Goal: Navigation & Orientation: Go to known website

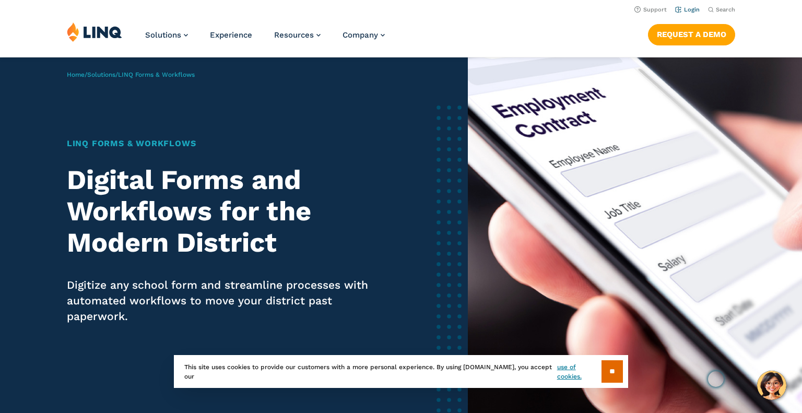
click at [688, 14] on li "Login" at bounding box center [687, 8] width 25 height 11
click at [689, 11] on link "Login" at bounding box center [687, 9] width 25 height 7
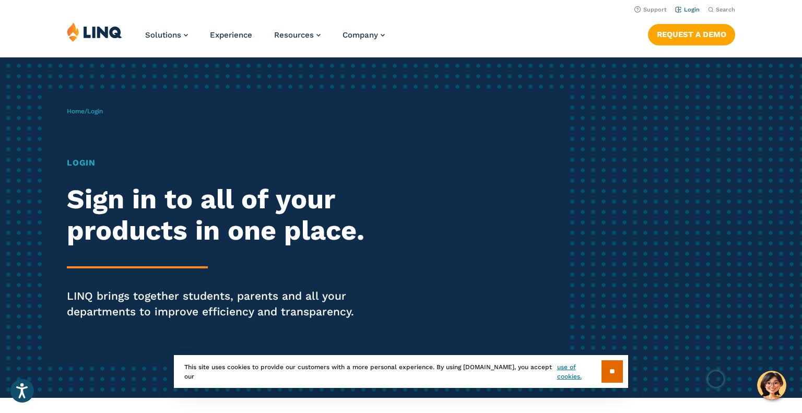
click at [693, 11] on link "Login" at bounding box center [687, 9] width 25 height 7
click at [614, 374] on input "**" at bounding box center [612, 371] width 21 height 22
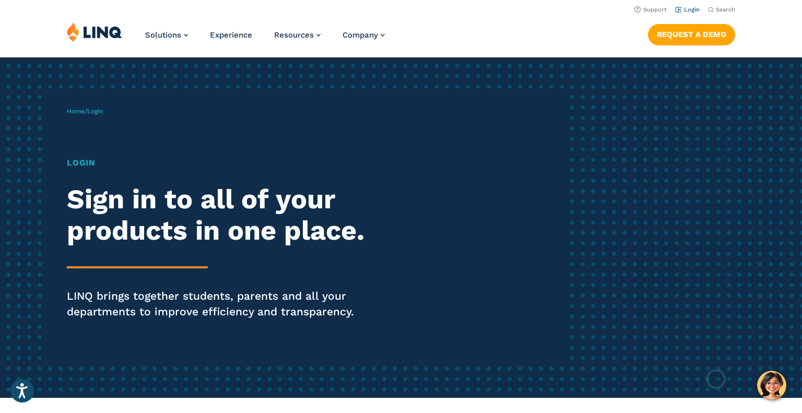
click at [685, 8] on link "Login" at bounding box center [687, 9] width 25 height 7
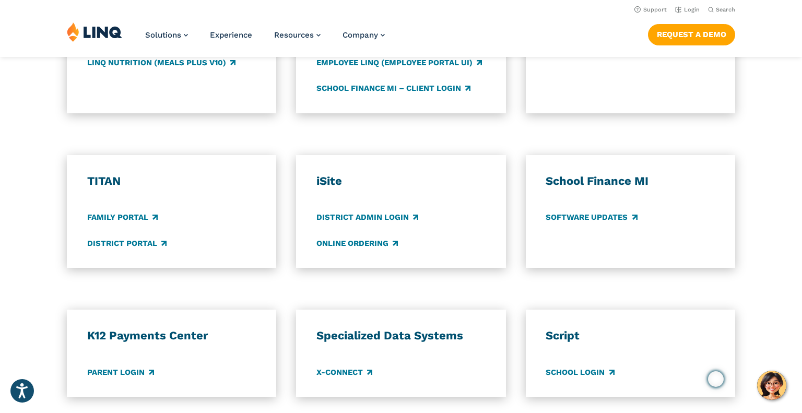
scroll to position [677, 0]
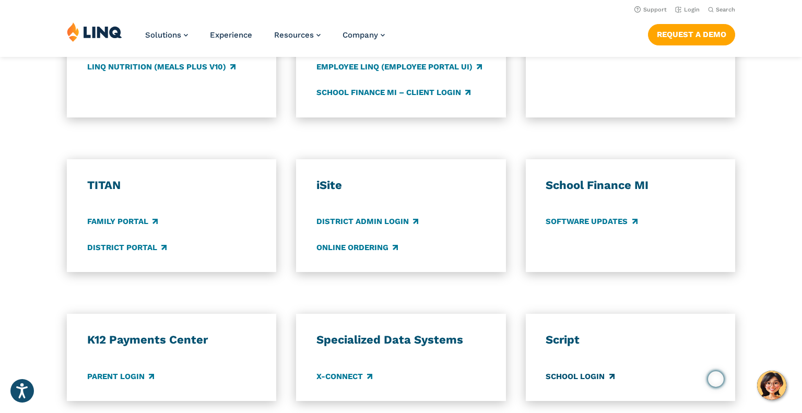
click at [571, 374] on link "School Login" at bounding box center [580, 376] width 68 height 11
